Goal: Task Accomplishment & Management: Complete application form

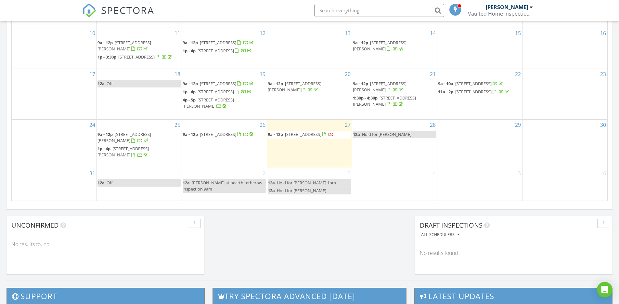
scroll to position [396, 0]
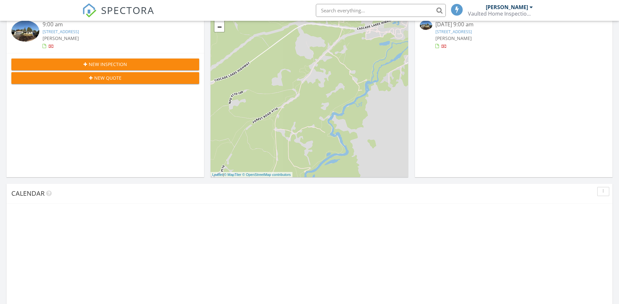
scroll to position [396, 0]
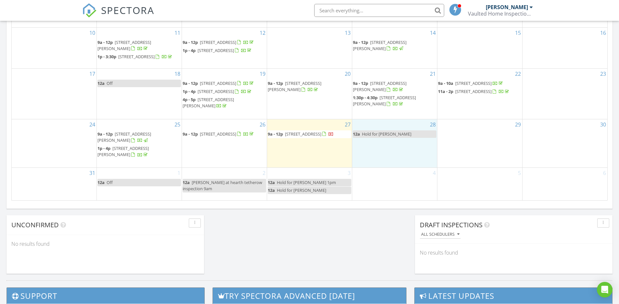
click at [378, 158] on div "28 12a Hold for traci" at bounding box center [394, 143] width 85 height 48
click at [395, 126] on link "Inspection" at bounding box center [394, 128] width 33 height 10
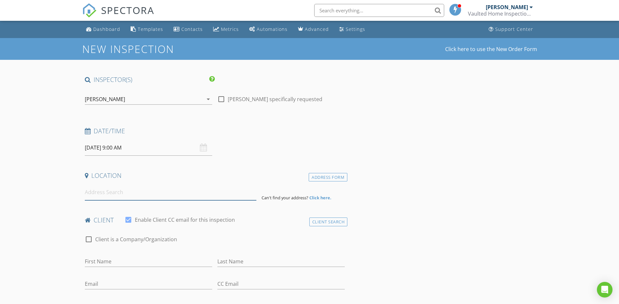
click at [145, 192] on input at bounding box center [171, 192] width 172 height 16
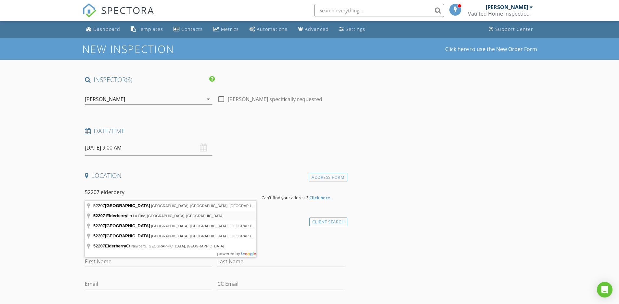
type input "52207 Elderberry Ln, La Pine, OR, USA"
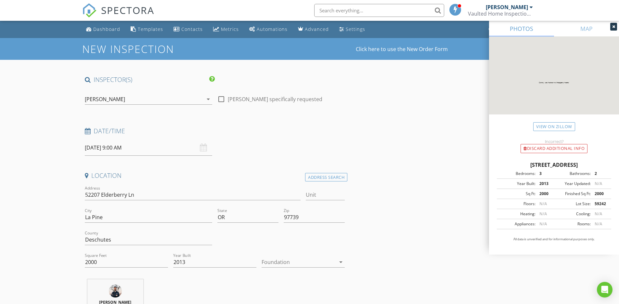
scroll to position [66, 0]
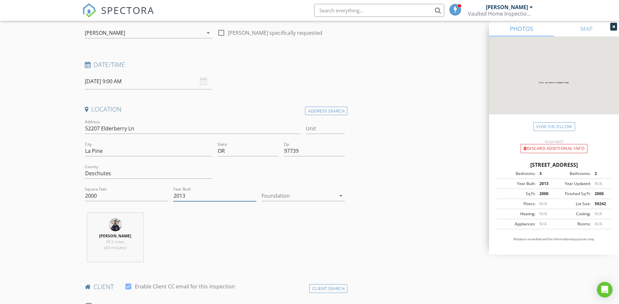
click at [191, 194] on input "2013" at bounding box center [214, 195] width 83 height 11
type input "2005"
click at [110, 194] on input "2000" at bounding box center [126, 195] width 83 height 11
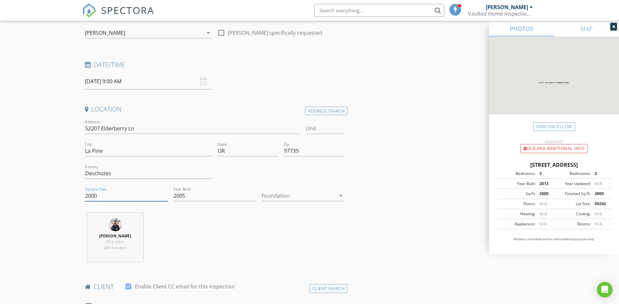
click at [110, 194] on input "2000" at bounding box center [126, 195] width 83 height 11
type input "1904"
click at [295, 197] on div at bounding box center [299, 195] width 74 height 10
click at [306, 248] on div "Crawlspace" at bounding box center [303, 245] width 73 height 8
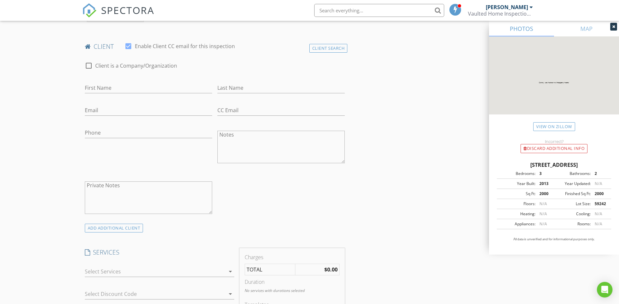
scroll to position [316, 0]
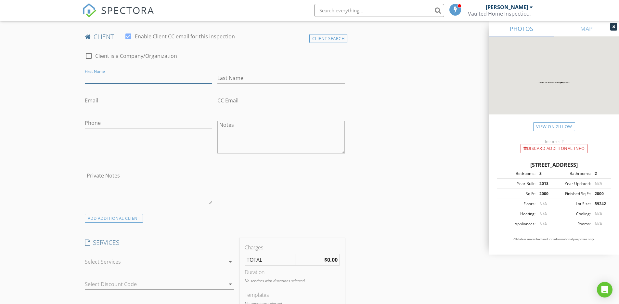
click at [126, 77] on input "First Name" at bounding box center [148, 78] width 127 height 11
type input "Jennifer"
click at [232, 78] on input "Last Name" at bounding box center [280, 78] width 127 height 11
type input "Gage"
click at [115, 101] on input "Email" at bounding box center [148, 100] width 127 height 11
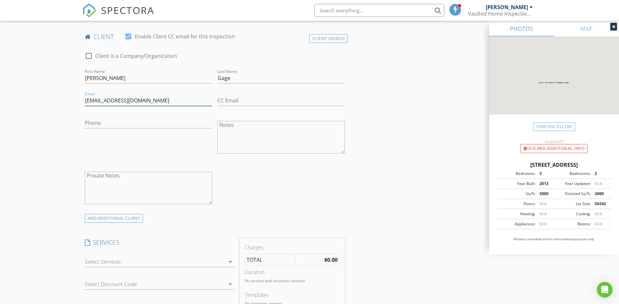
type input "bendgage22@gmail.com"
click at [110, 124] on input "Phone" at bounding box center [148, 123] width 127 height 11
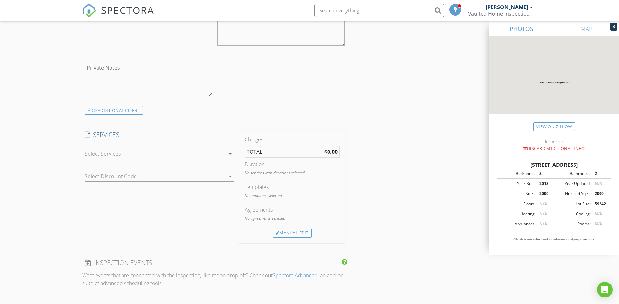
type input "541-536-4459"
click at [226, 156] on div "arrow_drop_down" at bounding box center [229, 154] width 9 height 8
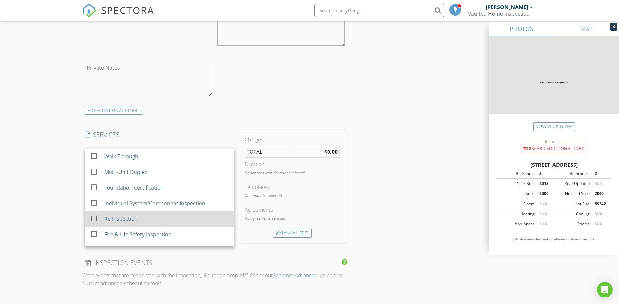
scroll to position [33, 0]
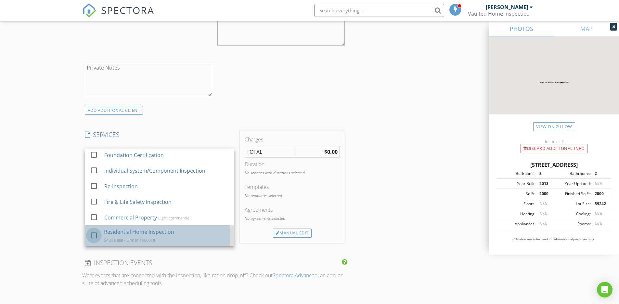
click at [96, 235] on div at bounding box center [93, 235] width 11 height 11
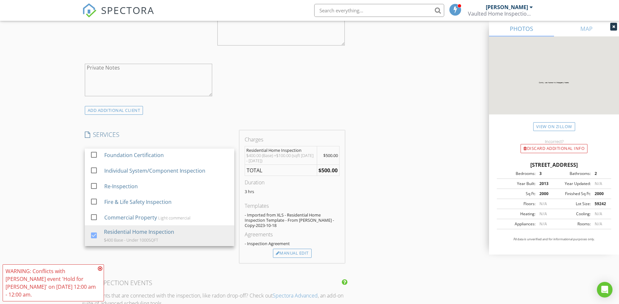
click at [98, 271] on icon at bounding box center [100, 268] width 5 height 5
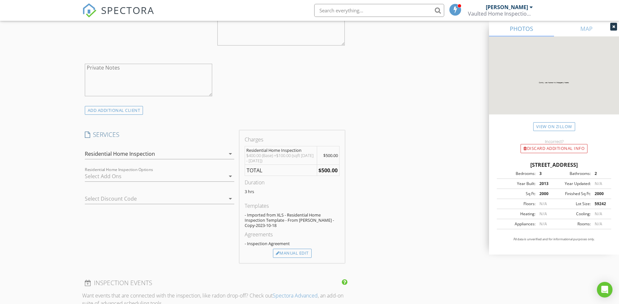
click at [198, 175] on div at bounding box center [155, 176] width 140 height 10
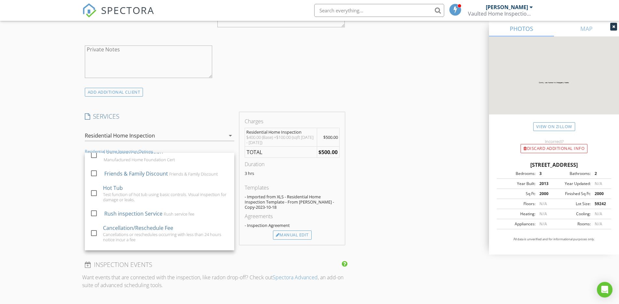
scroll to position [0, 0]
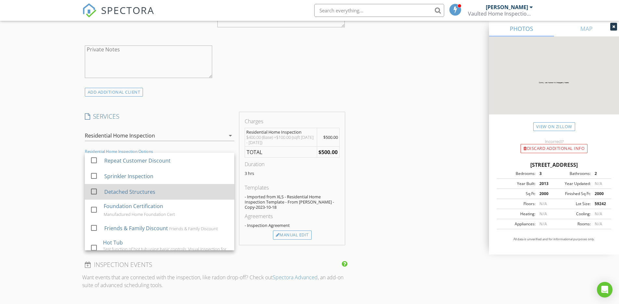
click at [94, 191] on div at bounding box center [93, 191] width 11 height 11
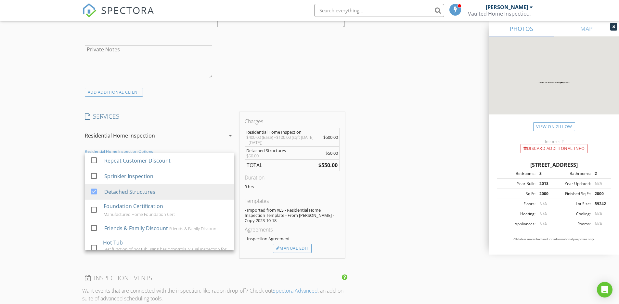
click at [376, 193] on div "INSPECTOR(S) check_box Colin Jensen PRIMARY Colin Jensen arrow_drop_down check_…" at bounding box center [309, 193] width 455 height 1121
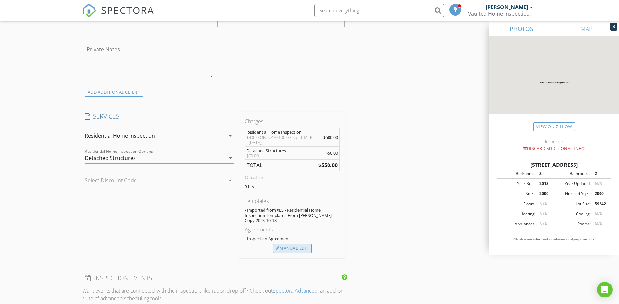
click at [291, 252] on div "Manual Edit" at bounding box center [292, 248] width 39 height 9
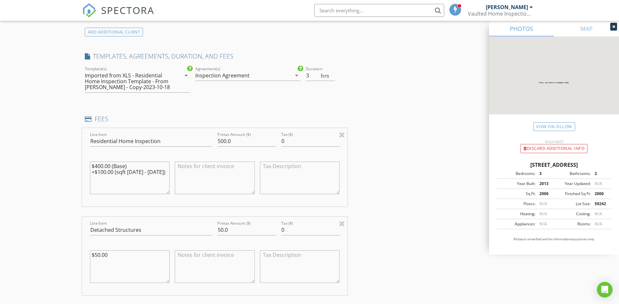
scroll to position [510, 0]
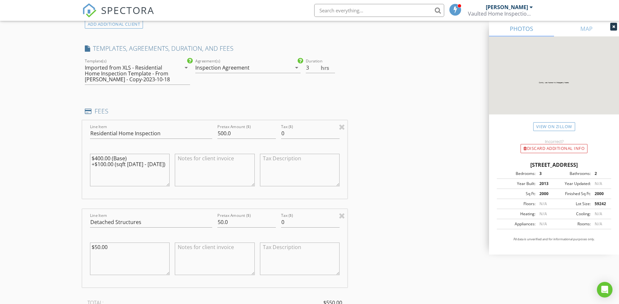
click at [124, 159] on textarea "$400.00 (Base) +$100.00 (sqft 1500 - 1999)" at bounding box center [130, 170] width 80 height 33
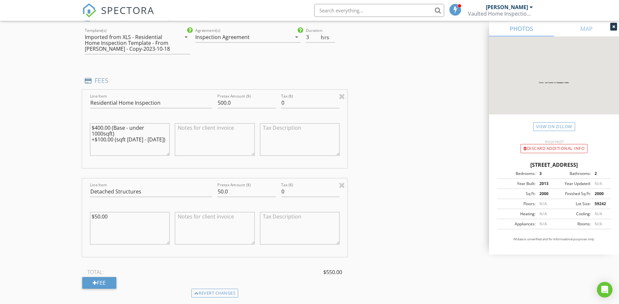
scroll to position [542, 0]
type textarea "$400.00 (Base - under 1000sqft) +$100.00 (sqft 1500 - 1999)"
click at [219, 190] on input "50.0" at bounding box center [246, 190] width 59 height 11
type input "100.0"
click at [98, 216] on textarea "$50.00" at bounding box center [130, 227] width 80 height 33
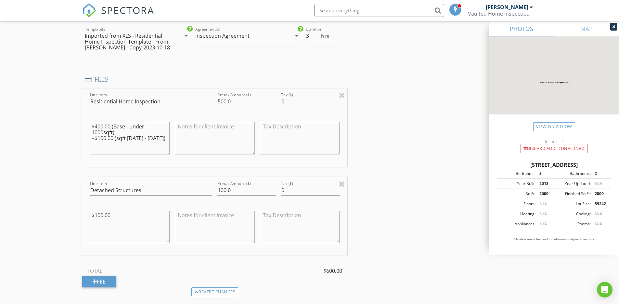
type textarea "$100.00"
click at [356, 200] on div "INSPECTOR(S) check_box Colin Jensen PRIMARY Colin Jensen arrow_drop_down check_…" at bounding box center [309, 162] width 455 height 1259
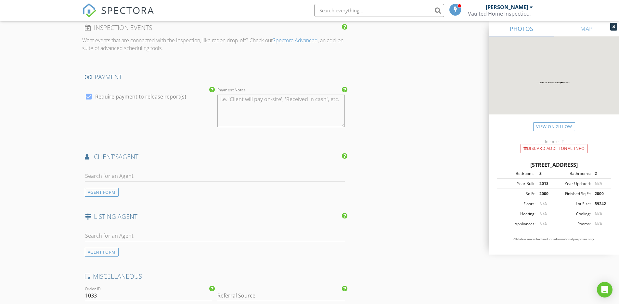
scroll to position [831, 0]
click at [226, 176] on input "text" at bounding box center [215, 175] width 260 height 11
type input "traci"
click at [197, 189] on li "Traci Utterback Coldwell Banker Sun Country Realty" at bounding box center [215, 190] width 260 height 18
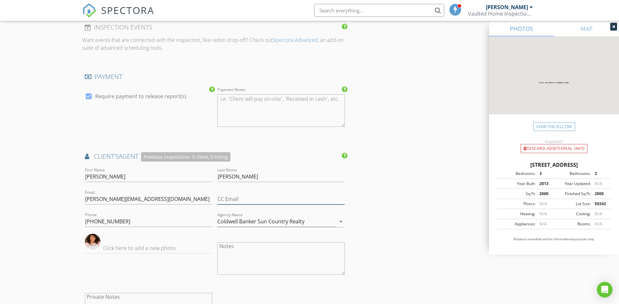
click at [245, 195] on input "CC Email" at bounding box center [280, 199] width 127 height 11
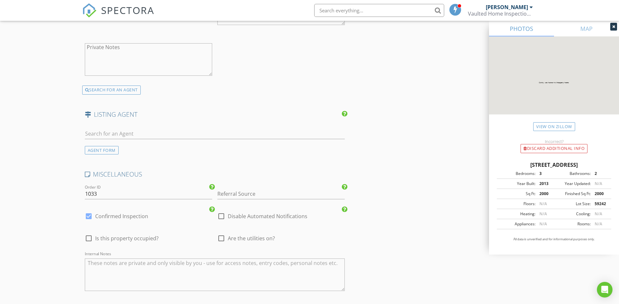
scroll to position [1082, 0]
type input "lisa.cbsun@gmail.com"
click at [274, 195] on input "Referral Source" at bounding box center [280, 192] width 127 height 11
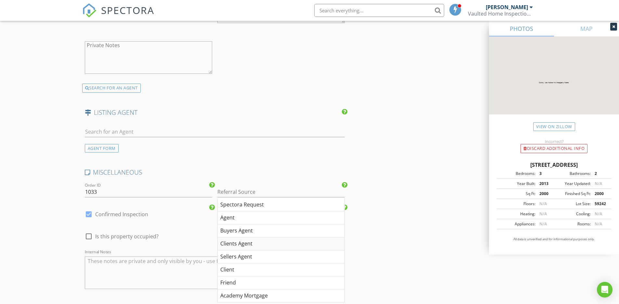
click at [256, 241] on div "Clients Agent" at bounding box center [281, 243] width 127 height 13
type input "Clients Agent"
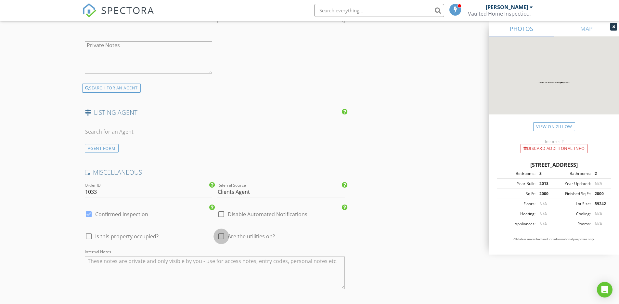
click at [224, 235] on div at bounding box center [221, 236] width 11 height 11
checkbox input "true"
click at [87, 235] on div at bounding box center [88, 236] width 11 height 11
checkbox input "true"
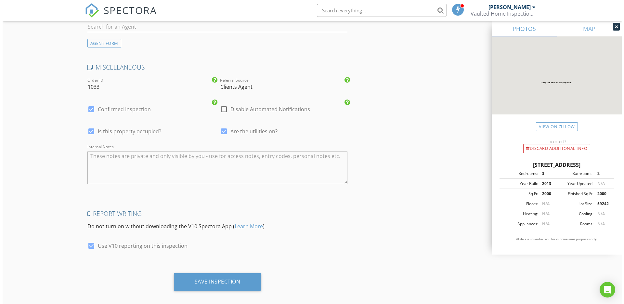
scroll to position [1194, 0]
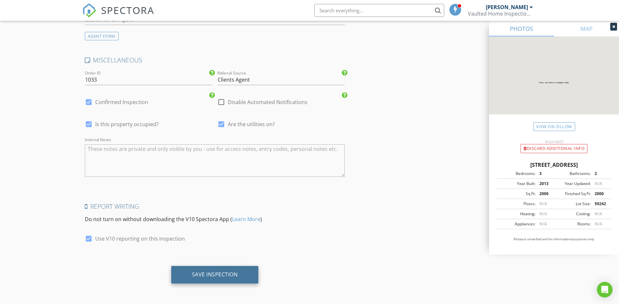
click at [215, 277] on div "Save Inspection" at bounding box center [215, 274] width 46 height 7
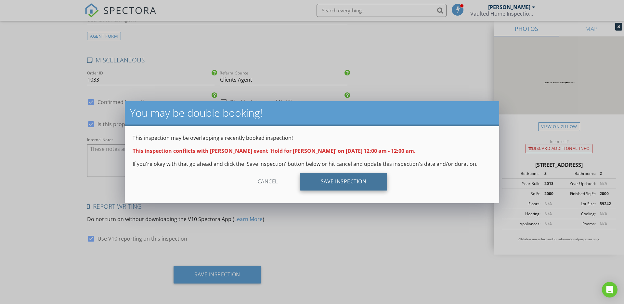
click at [351, 185] on div "Save Inspection" at bounding box center [343, 182] width 87 height 18
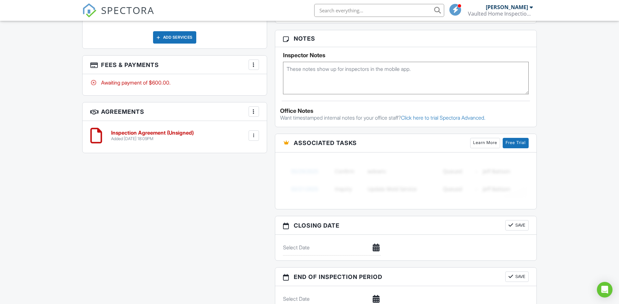
scroll to position [572, 0]
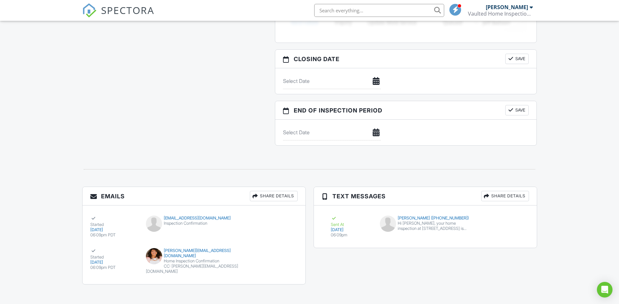
click at [107, 9] on span "SPECTORA" at bounding box center [127, 10] width 53 height 14
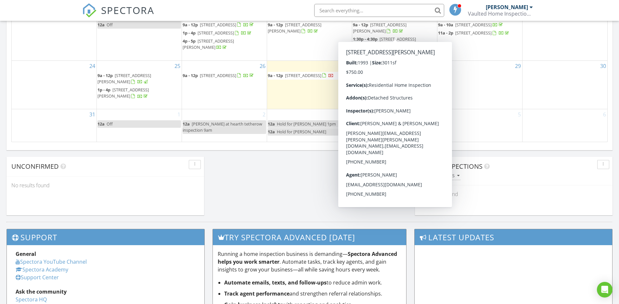
scroll to position [456, 0]
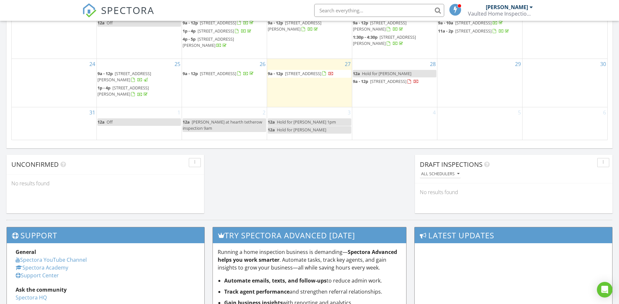
click at [408, 77] on link "12a Hold for [PERSON_NAME]" at bounding box center [395, 73] width 84 height 7
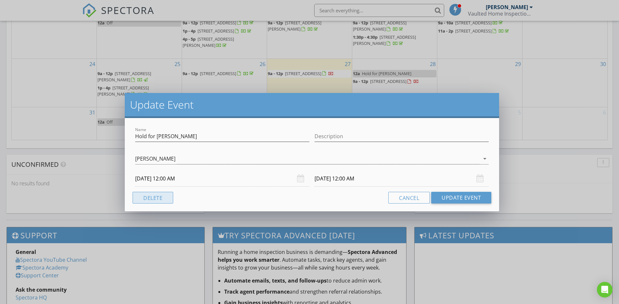
click at [161, 195] on button "Delete" at bounding box center [153, 198] width 41 height 12
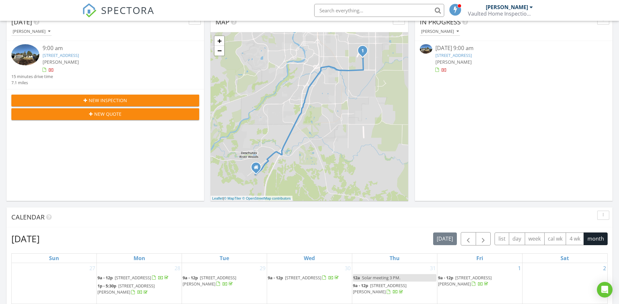
scroll to position [0, 0]
